Goal: Entertainment & Leisure: Consume media (video, audio)

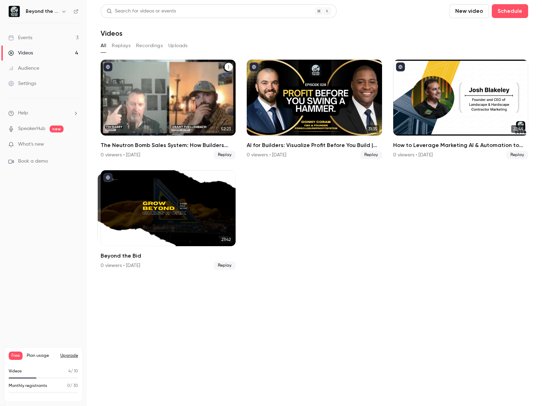
click at [152, 105] on div "The Neutron Bomb Sales System: How Builders Can Win High-Margin Projects by Bui…" at bounding box center [168, 98] width 135 height 76
click at [152, 105] on main "Search for videos or events New video Schedule Videos All Replays Recordings Up…" at bounding box center [314, 203] width 455 height 406
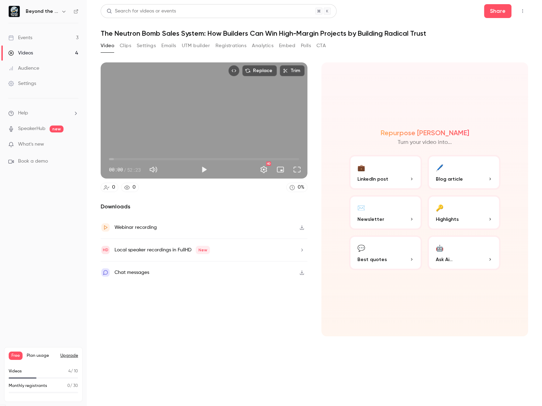
click at [41, 42] on link "Events 3" at bounding box center [43, 37] width 87 height 15
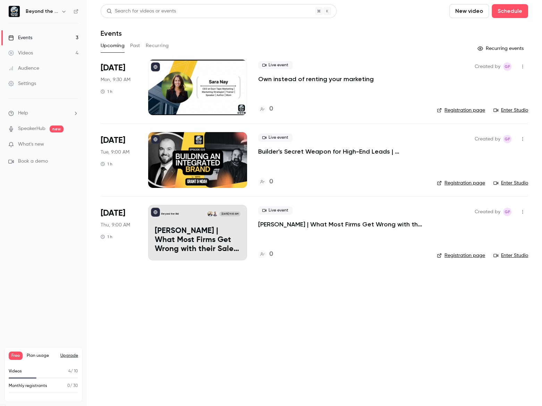
click at [468, 16] on button "New video" at bounding box center [469, 11] width 40 height 14
click at [481, 32] on div "Record" at bounding box center [494, 30] width 53 height 7
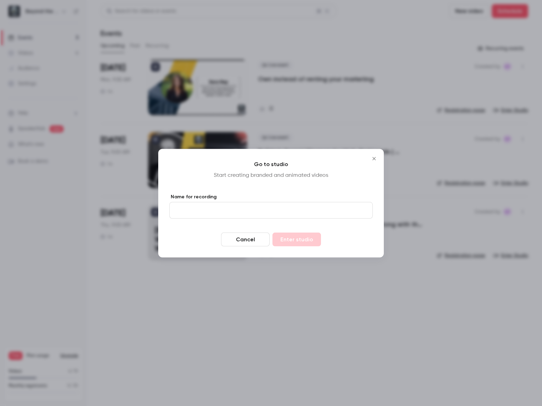
click at [248, 201] on div "Name for recording" at bounding box center [270, 205] width 203 height 25
click at [250, 212] on input "Name for recording" at bounding box center [270, 210] width 203 height 17
type input "**********"
click at [307, 237] on button "Enter studio" at bounding box center [296, 239] width 49 height 14
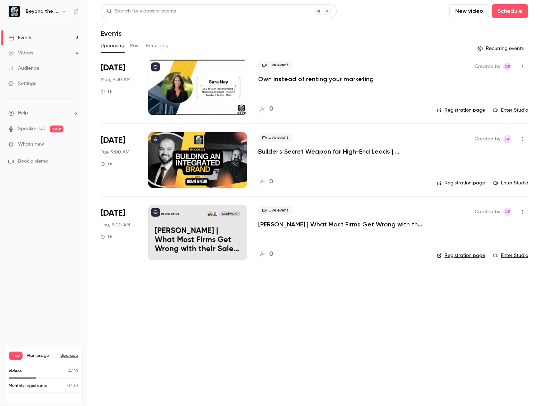
click at [37, 52] on link "Videos 4" at bounding box center [43, 52] width 87 height 15
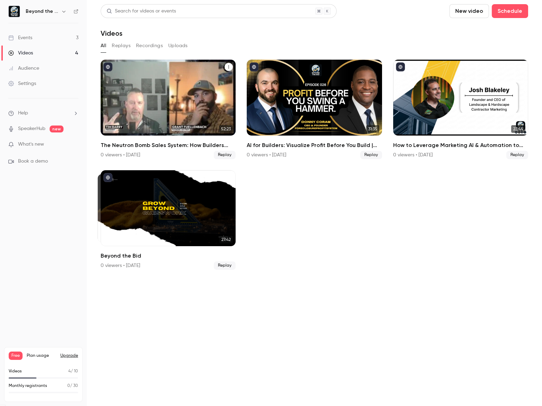
click at [157, 88] on div "The Neutron Bomb Sales System: How Builders Can Win High-Margin Projects by Bui…" at bounding box center [168, 98] width 135 height 76
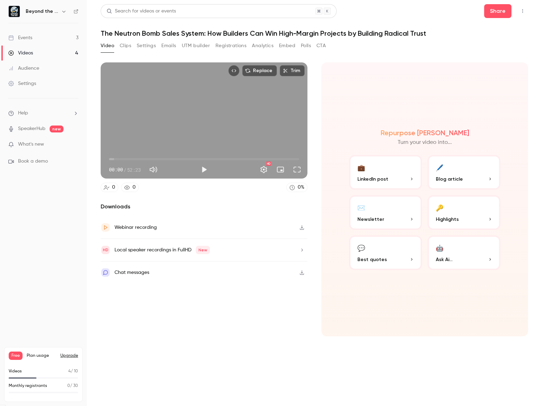
click at [122, 44] on button "Clips" at bounding box center [125, 45] width 11 height 11
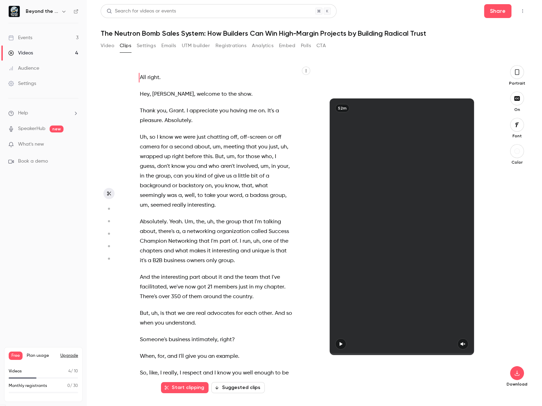
click at [244, 388] on button "Suggested clips" at bounding box center [237, 387] width 53 height 11
click at [250, 388] on button "Suggested clips" at bounding box center [237, 387] width 53 height 11
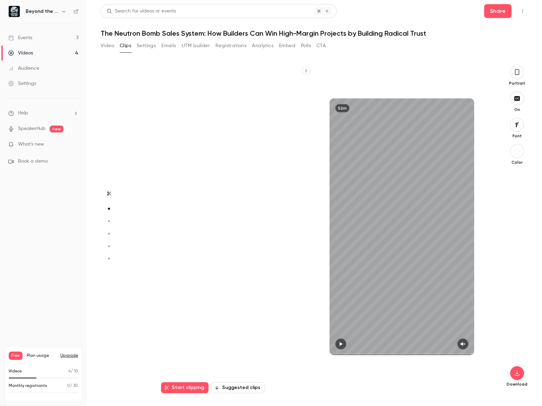
scroll to position [328, 0]
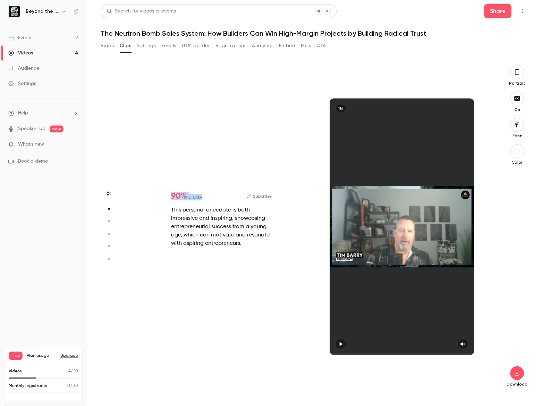
drag, startPoint x: 170, startPoint y: 199, endPoint x: 209, endPoint y: 201, distance: 39.9
click at [209, 201] on div "90 % virality Subtitles This personal anecdote is both impressive and inspiring…" at bounding box center [221, 220] width 123 height 78
click at [220, 232] on div "This personal anecdote is both impressive and inspiring, showcasing entrepreneu…" at bounding box center [221, 227] width 101 height 42
click at [182, 208] on div "This personal anecdote is both impressive and inspiring, showcasing entrepreneu…" at bounding box center [221, 227] width 101 height 42
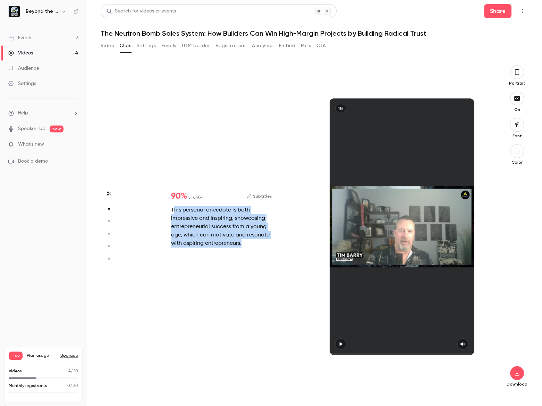
drag, startPoint x: 176, startPoint y: 209, endPoint x: 273, endPoint y: 244, distance: 103.6
click at [273, 244] on div "90 % virality Subtitles This personal anecdote is both impressive and inspiring…" at bounding box center [221, 220] width 123 height 78
click at [273, 245] on div "90 % virality Subtitles This personal anecdote is both impressive and inspiring…" at bounding box center [221, 220] width 123 height 78
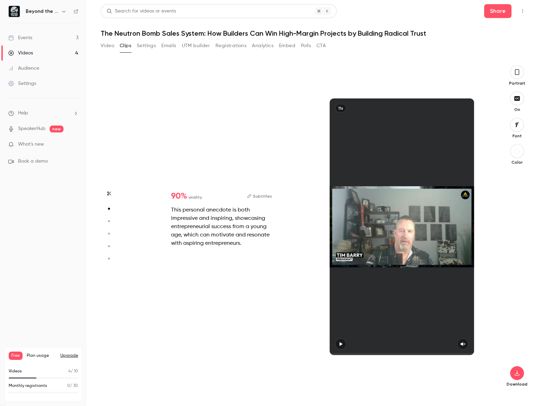
click at [515, 71] on icon "button" at bounding box center [517, 72] width 6 height 8
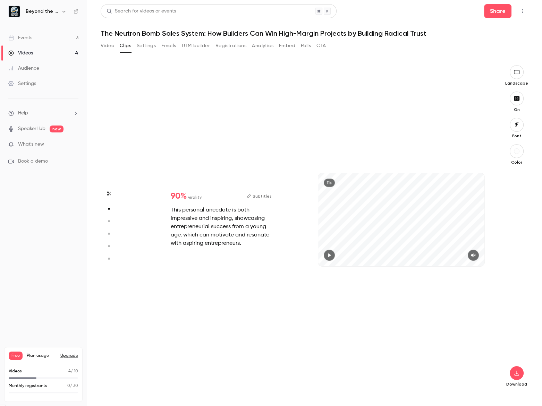
click at [104, 42] on button "Video" at bounding box center [108, 45] width 14 height 11
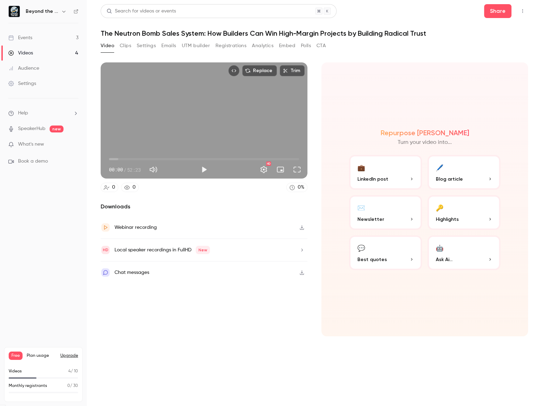
click at [147, 157] on span "00:00" at bounding box center [204, 159] width 190 height 11
click at [165, 159] on span "15:29" at bounding box center [204, 159] width 190 height 11
click at [180, 159] on span "15:29" at bounding box center [204, 159] width 190 height 11
click at [170, 158] on span "16:43" at bounding box center [204, 159] width 190 height 11
click at [116, 157] on span "16:43" at bounding box center [204, 159] width 190 height 11
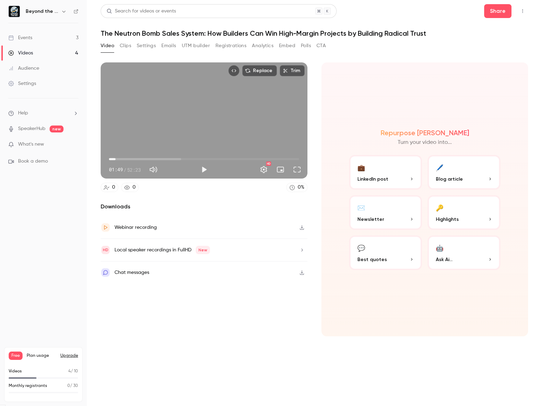
click at [169, 156] on span "01:49" at bounding box center [204, 159] width 190 height 11
click at [181, 254] on div "Local speaker recordings in FullHD New" at bounding box center [161, 250] width 95 height 8
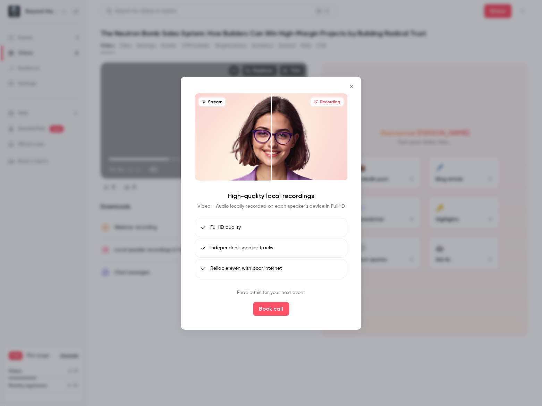
click at [38, 245] on div at bounding box center [271, 203] width 542 height 406
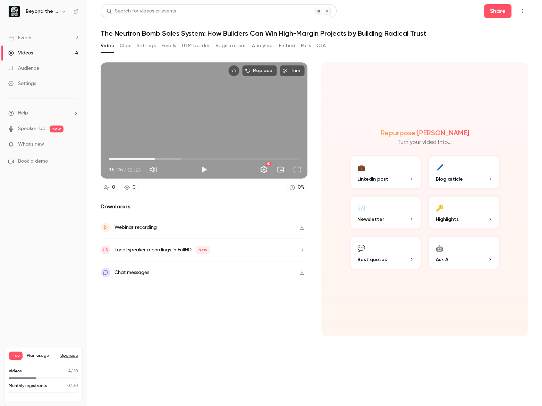
click at [155, 156] on span "12:37" at bounding box center [204, 159] width 190 height 11
type input "*****"
drag, startPoint x: 127, startPoint y: 255, endPoint x: 110, endPoint y: 262, distance: 18.9
click at [62, 260] on nav "Beyond the Bid Events 3 Videos 4 Audience Settings Help SpeakerHub new What's n…" at bounding box center [43, 203] width 87 height 406
click at [127, 47] on button "Clips" at bounding box center [125, 45] width 11 height 11
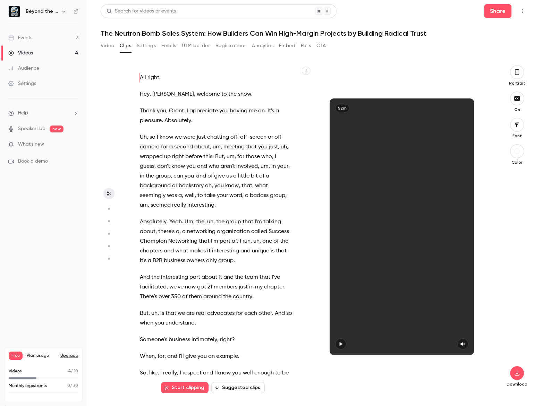
click at [233, 386] on button "Suggested clips" at bounding box center [237, 387] width 53 height 11
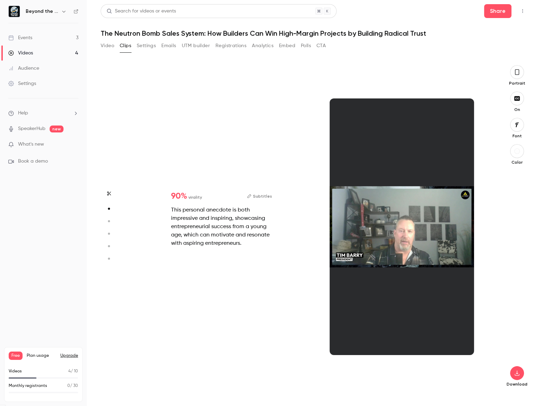
scroll to position [328, 0]
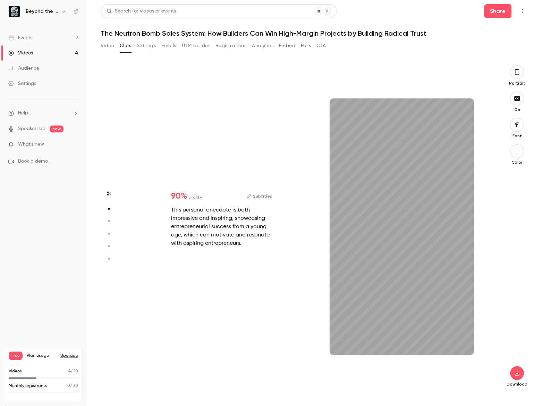
type input "**"
